Goal: Transaction & Acquisition: Book appointment/travel/reservation

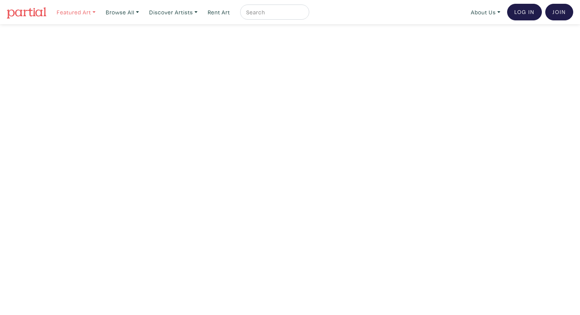
click at [95, 15] on link "Featured Art" at bounding box center [76, 12] width 46 height 15
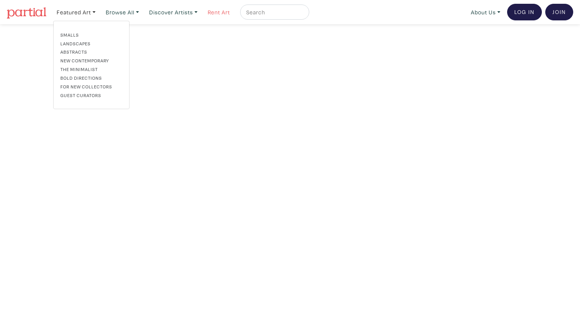
click at [229, 9] on link "Rent Art" at bounding box center [218, 12] width 29 height 15
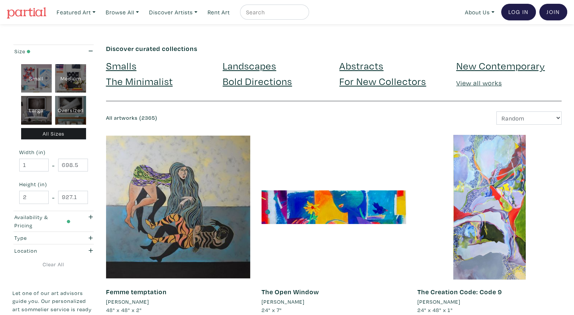
click at [270, 67] on link "Landscapes" at bounding box center [250, 65] width 54 height 13
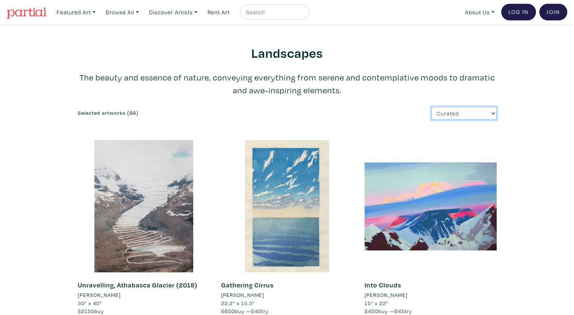
click at [492, 112] on select "Curated Newest Random Price: Low to High Price: High to Low" at bounding box center [463, 113] width 65 height 13
drag, startPoint x: 518, startPoint y: 94, endPoint x: 528, endPoint y: 86, distance: 13.2
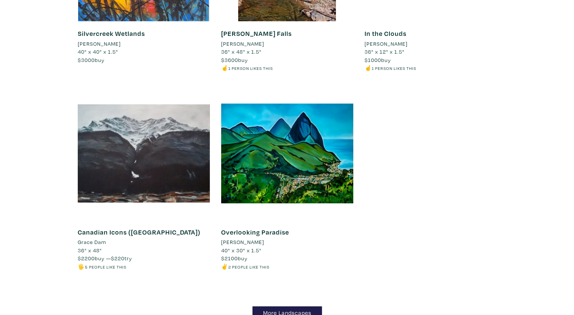
scroll to position [6453, 0]
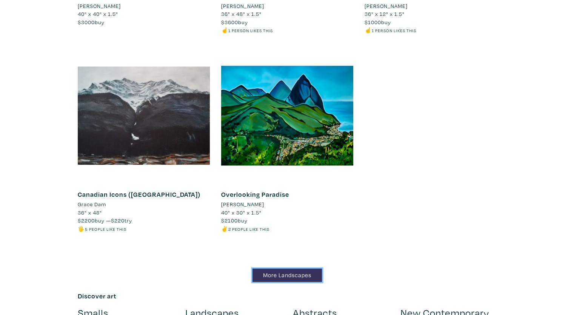
click at [308, 268] on link "More Landscapes" at bounding box center [286, 274] width 69 height 13
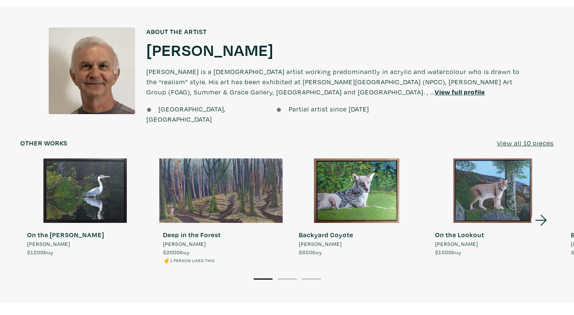
scroll to position [604, 0]
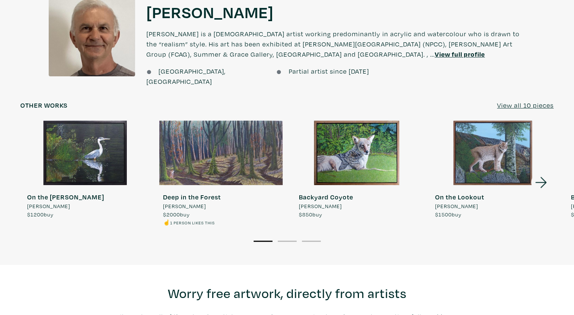
click at [521, 26] on p "Jim Alpous is a Toronto based artist working predominantly in acrylic and water…" at bounding box center [335, 44] width 379 height 44
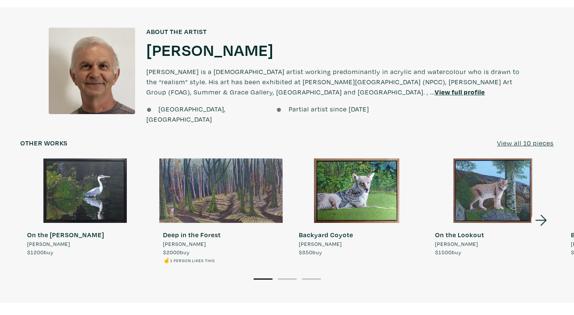
scroll to position [377, 0]
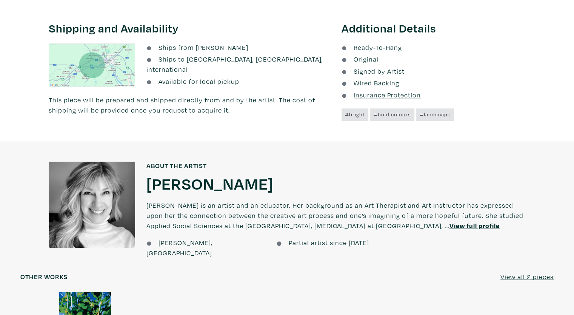
scroll to position [755, 0]
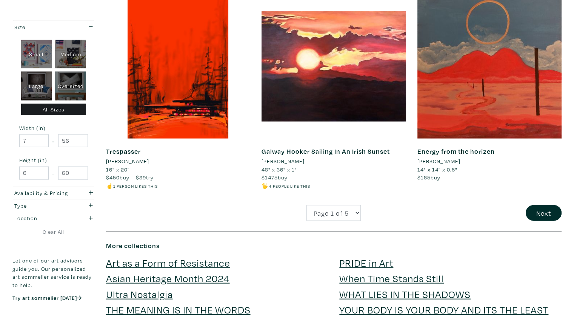
scroll to position [1660, 0]
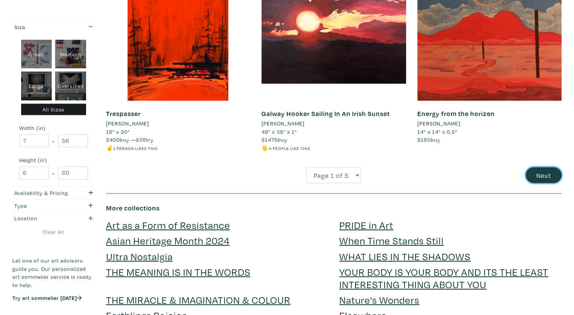
click at [536, 167] on button "Next" at bounding box center [544, 175] width 36 height 16
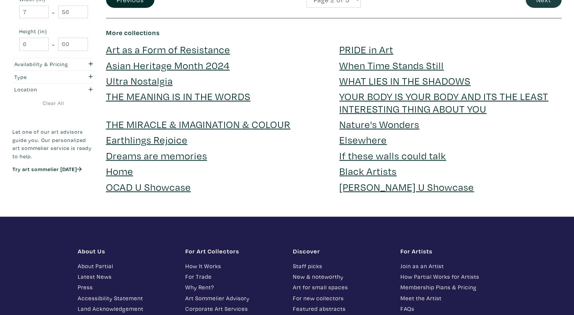
scroll to position [1660, 0]
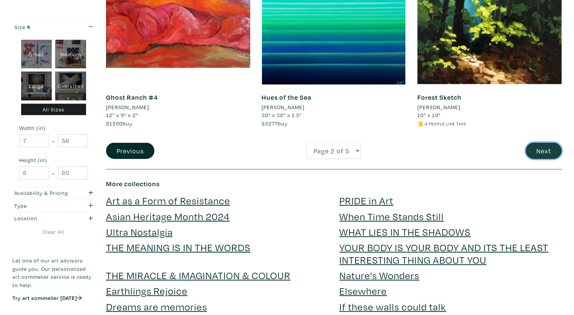
click at [537, 148] on button "Next" at bounding box center [544, 151] width 36 height 16
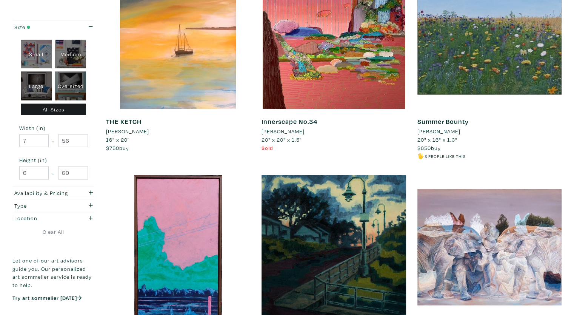
scroll to position [1623, 0]
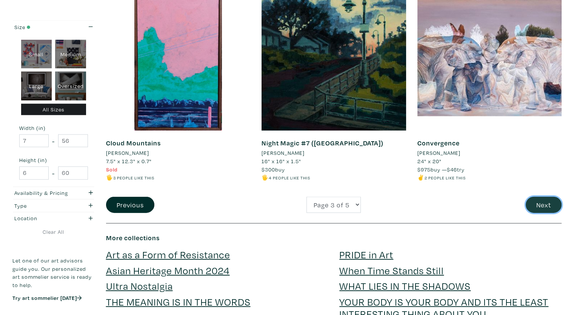
click at [537, 201] on button "Next" at bounding box center [544, 205] width 36 height 16
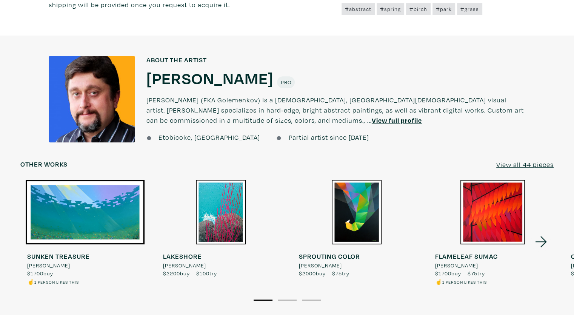
scroll to position [717, 0]
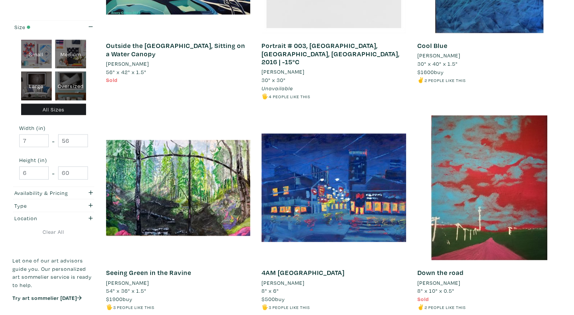
scroll to position [1698, 0]
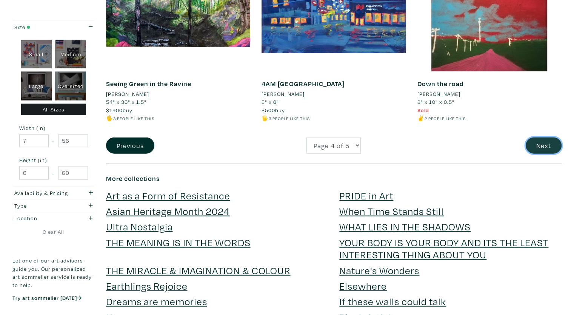
click at [534, 137] on button "Next" at bounding box center [544, 145] width 36 height 16
